Goal: Task Accomplishment & Management: Manage account settings

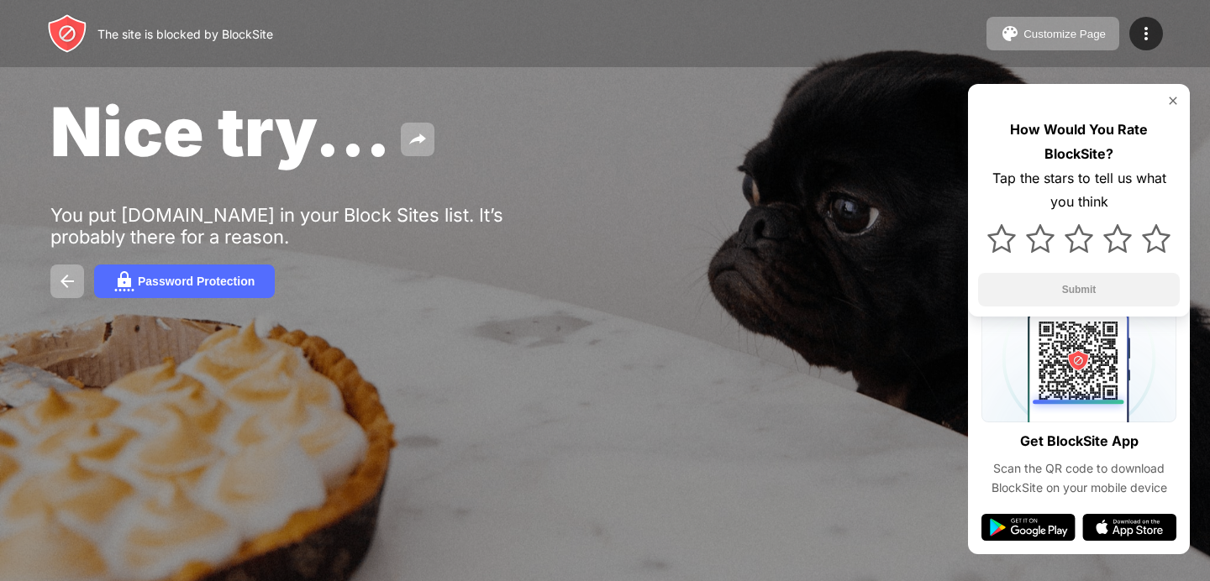
click at [1169, 99] on img at bounding box center [1172, 100] width 13 height 13
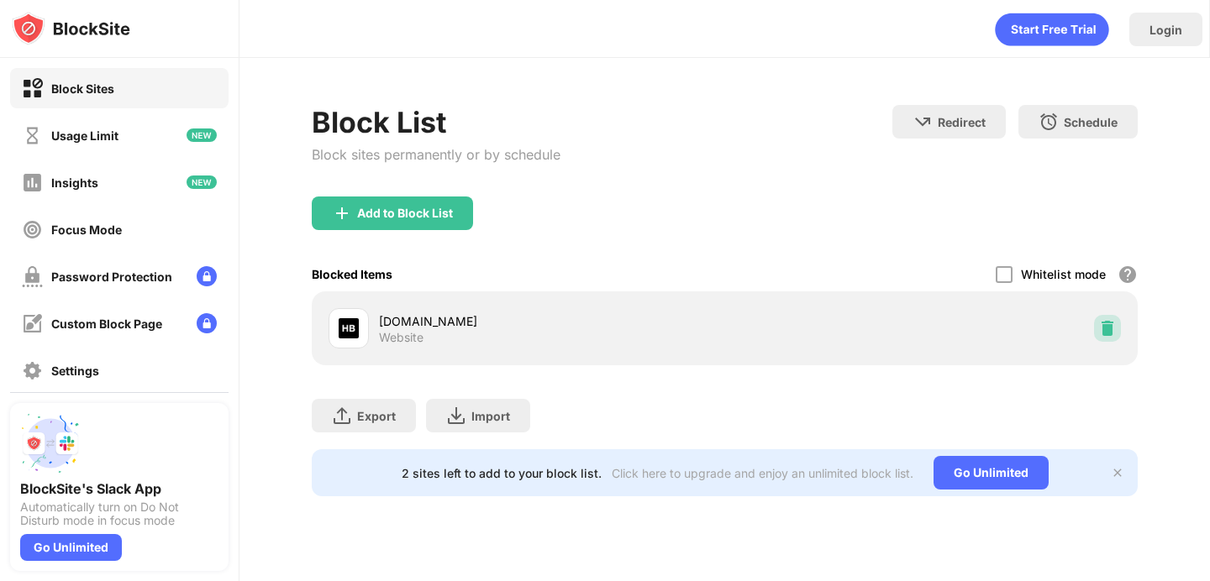
click at [1104, 328] on img at bounding box center [1107, 328] width 17 height 17
